Goal: Find specific page/section: Find specific page/section

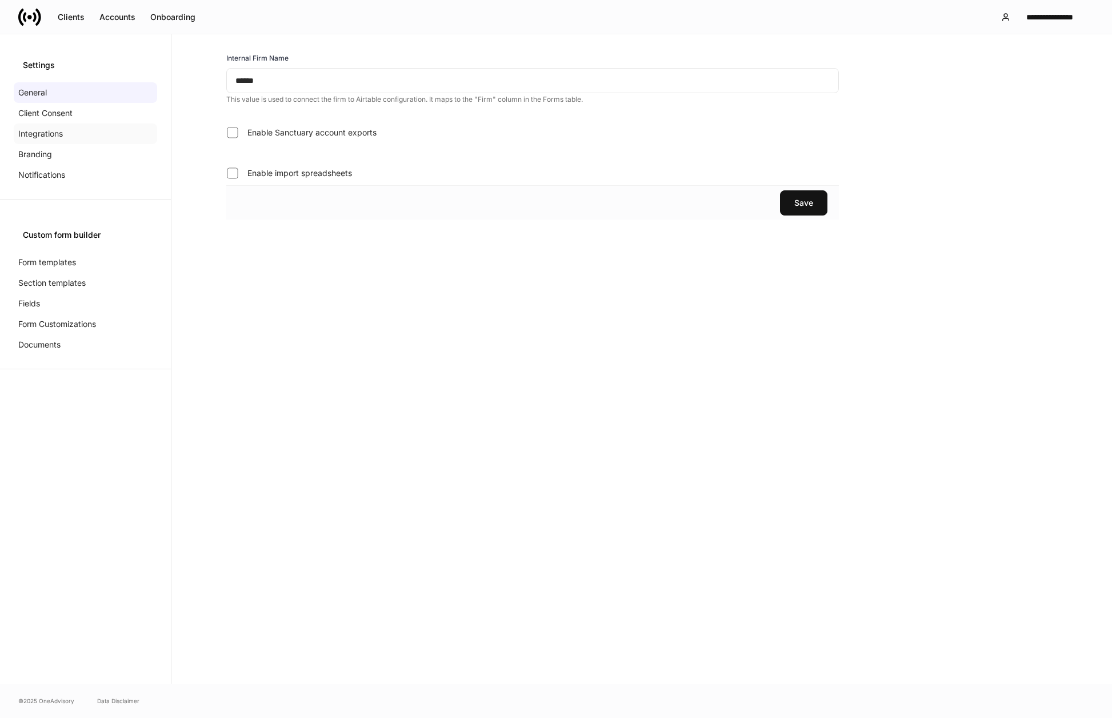
click at [96, 126] on div "Integrations" at bounding box center [85, 133] width 143 height 21
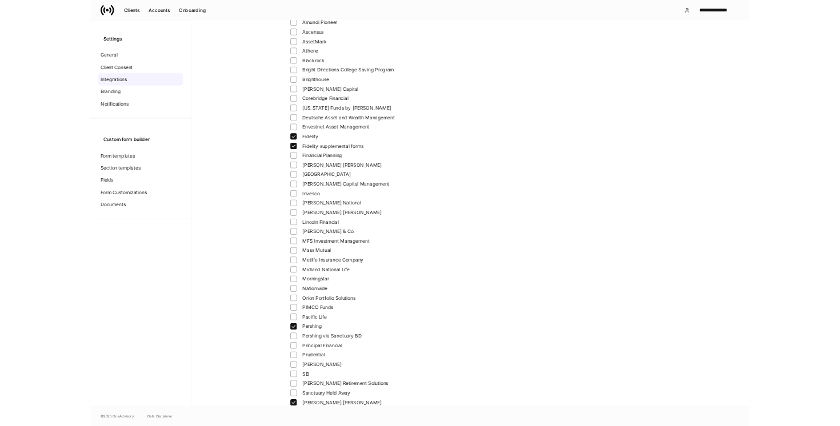
scroll to position [96, 0]
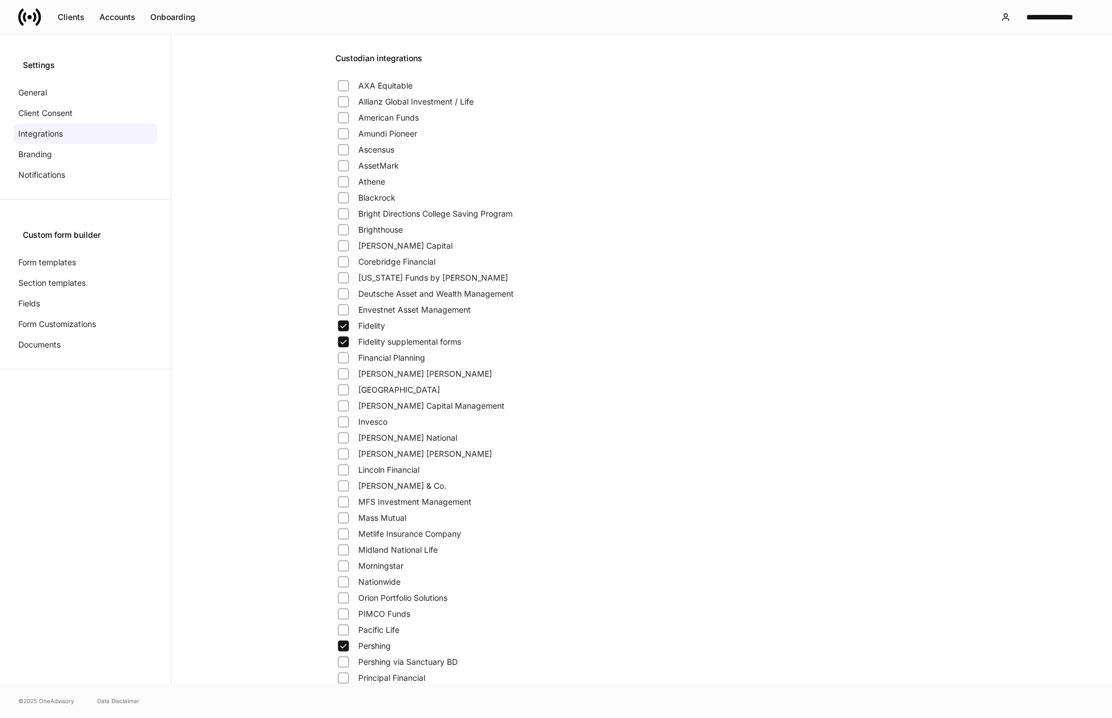
scroll to position [96, 0]
